Goal: Information Seeking & Learning: Learn about a topic

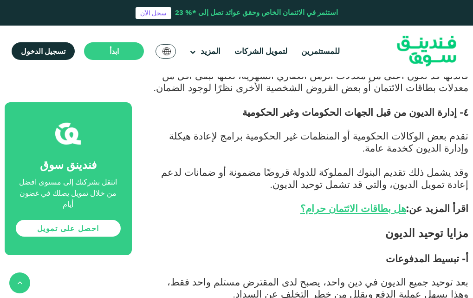
scroll to position [1022, 0]
